Goal: Find specific page/section: Find specific page/section

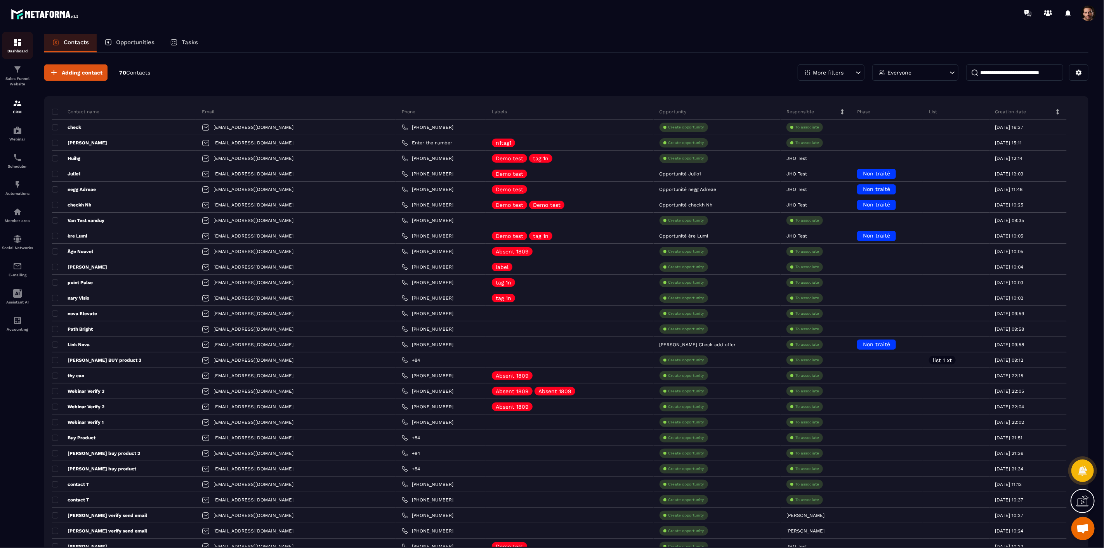
click at [16, 48] on div "Dashboard" at bounding box center [17, 46] width 31 height 16
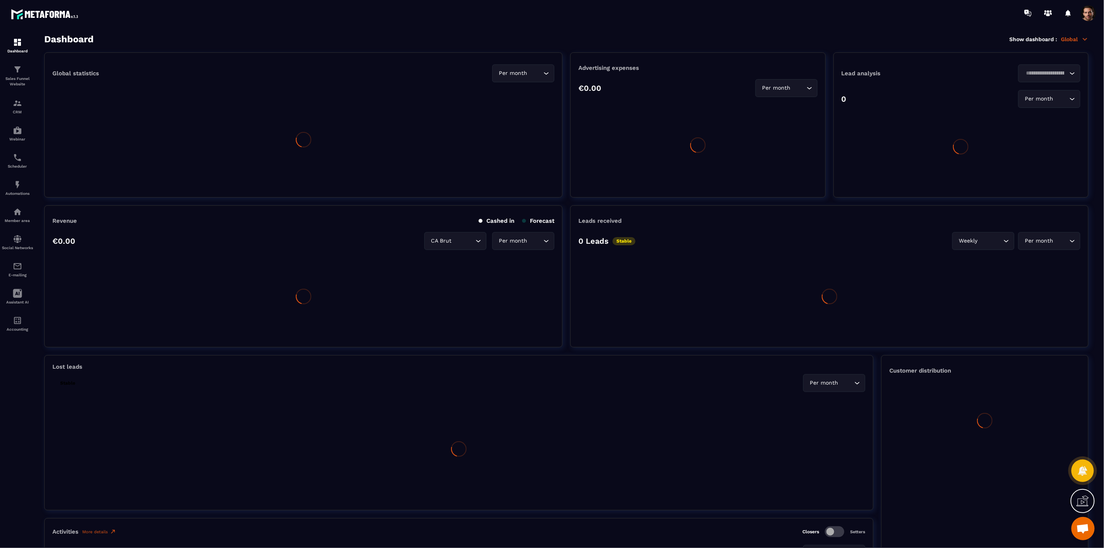
click at [1072, 40] on p "Global" at bounding box center [1075, 39] width 28 height 7
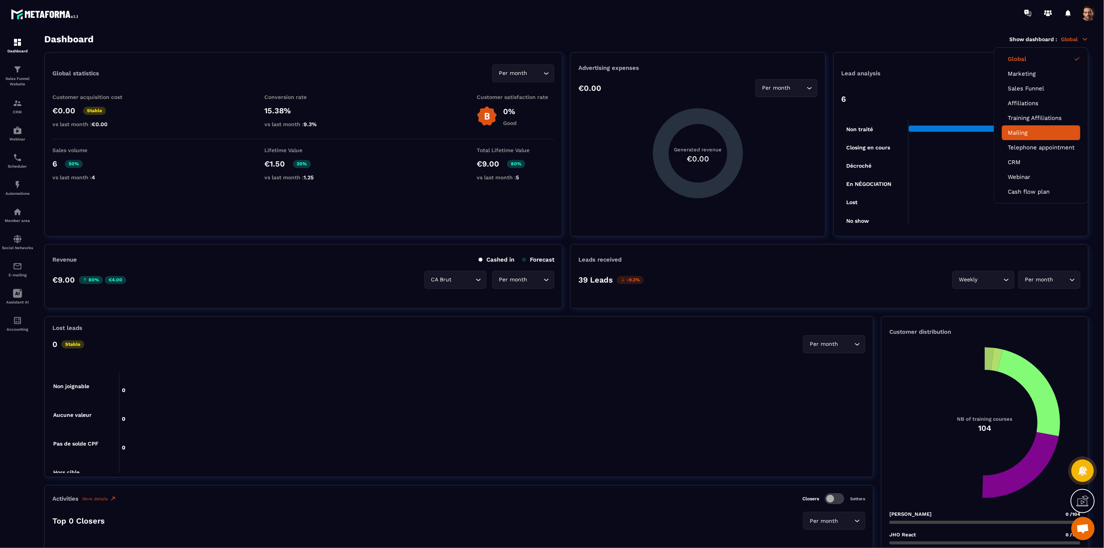
click at [1008, 135] on link "Mailing" at bounding box center [1041, 132] width 67 height 7
